Goal: Check status: Check status

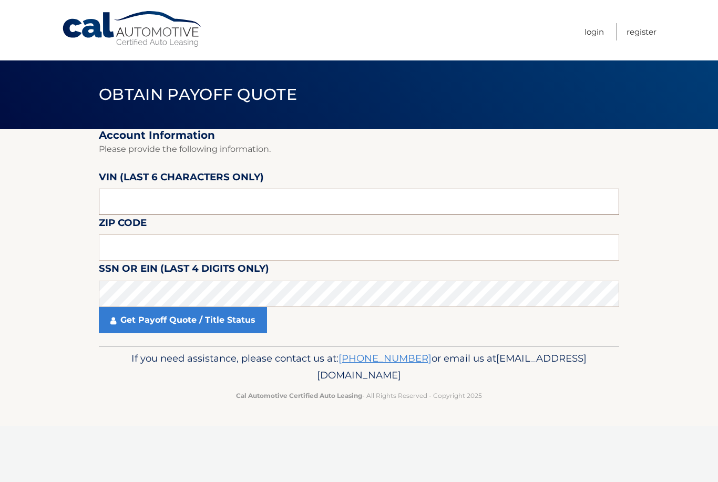
click at [165, 201] on input "text" at bounding box center [359, 202] width 521 height 26
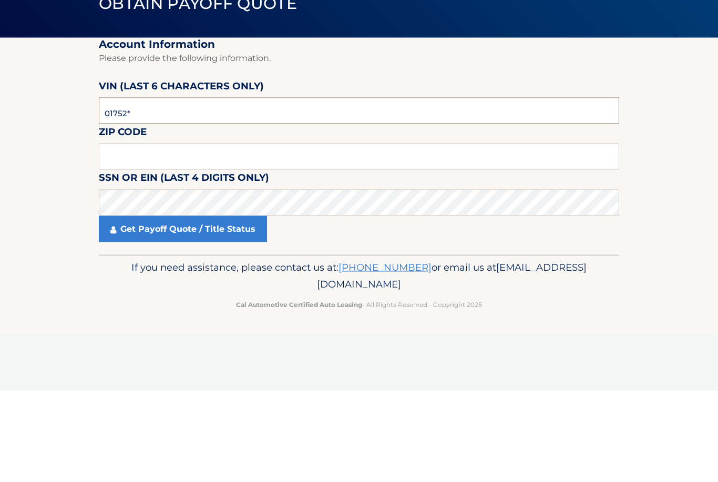
type input "017526"
click at [201, 235] on input "text" at bounding box center [359, 248] width 521 height 26
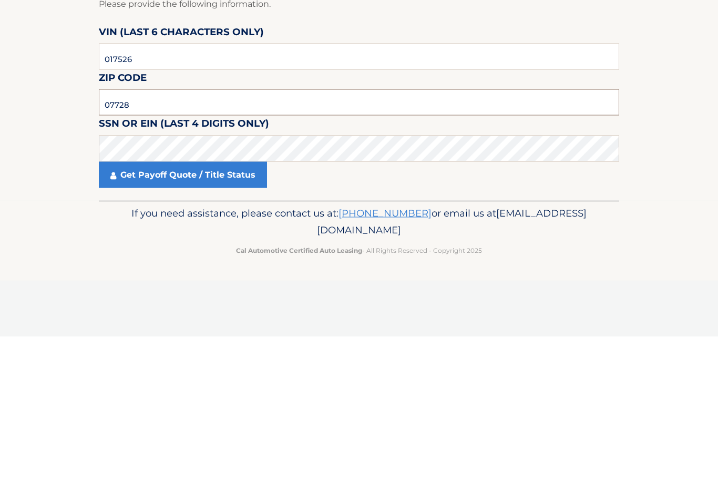
type input "07728"
click at [200, 307] on link "Get Payoff Quote / Title Status" at bounding box center [183, 320] width 168 height 26
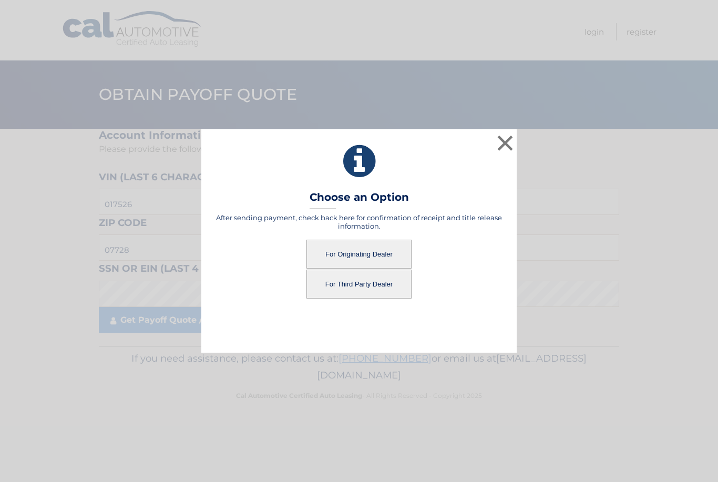
click at [358, 253] on button "For Originating Dealer" at bounding box center [359, 254] width 105 height 29
click at [363, 250] on button "For Originating Dealer" at bounding box center [359, 254] width 105 height 29
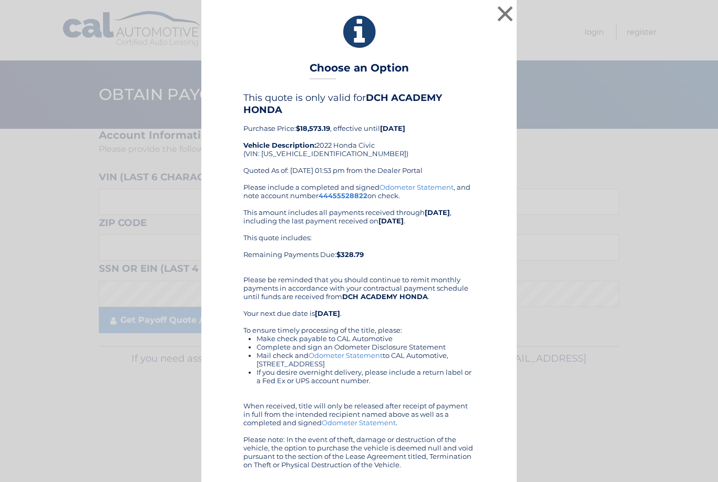
click at [486, 6] on div "× Choose an Option This quote is only valid for DCH ACADEMY HONDA Purchase Pric…" at bounding box center [359, 241] width 316 height 482
click at [495, 12] on button "×" at bounding box center [505, 13] width 21 height 21
